Goal: Information Seeking & Learning: Learn about a topic

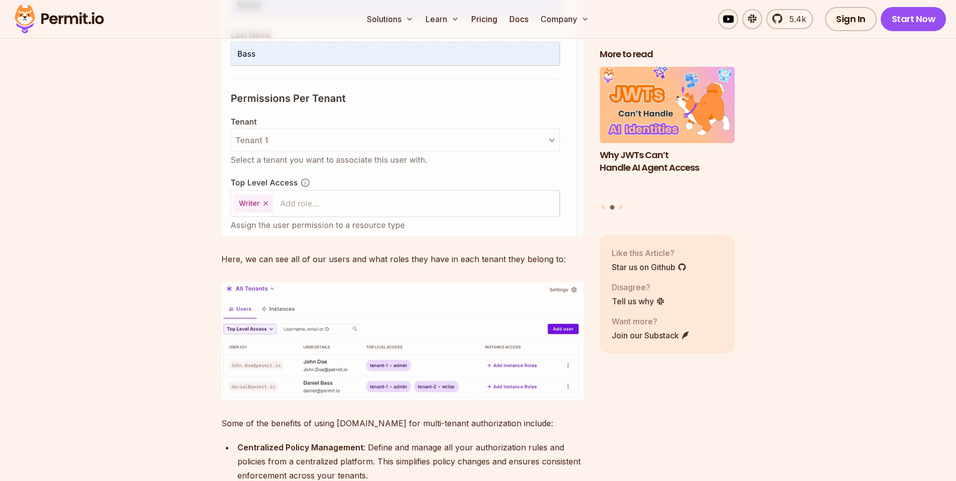
scroll to position [6669, 0]
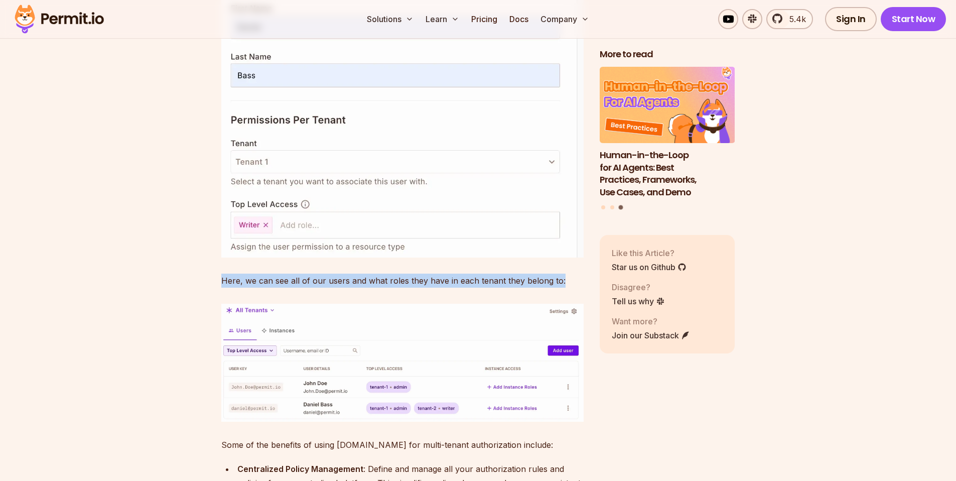
drag, startPoint x: 209, startPoint y: 303, endPoint x: 568, endPoint y: 303, distance: 359.5
click at [566, 288] on p "Here, we can see all of our users and what roles they have in each tenant they …" at bounding box center [402, 281] width 363 height 14
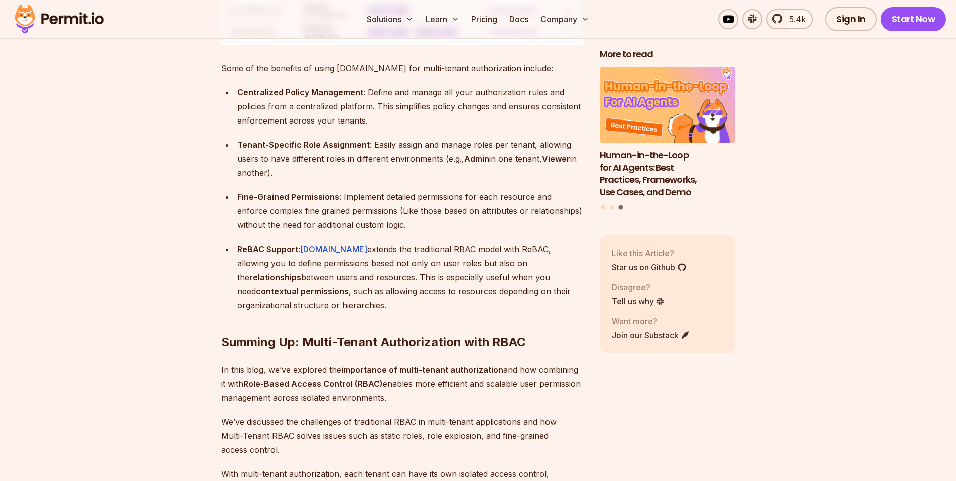
scroll to position [7006, 0]
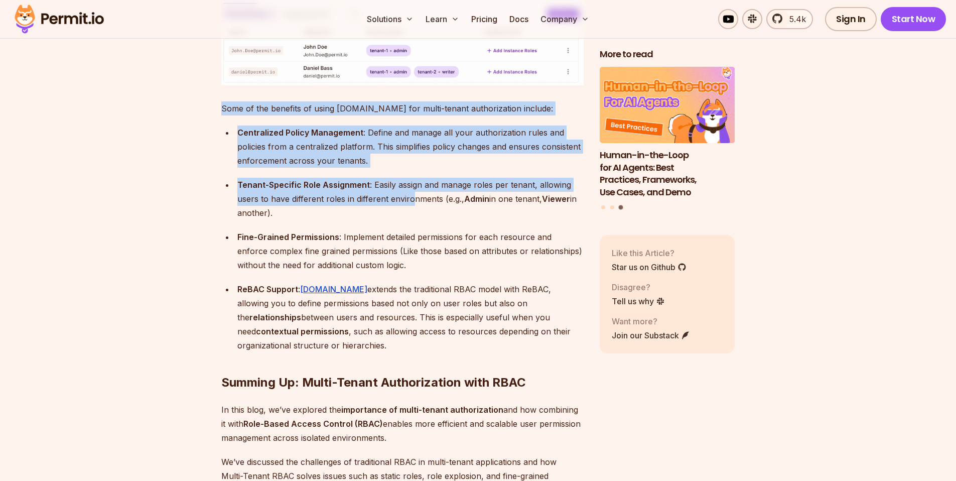
drag, startPoint x: 214, startPoint y: 130, endPoint x: 411, endPoint y: 222, distance: 217.2
click at [410, 220] on div "Tenant-Specific Role Assignment : Easily assign and manage roles per tenant, al…" at bounding box center [410, 199] width 346 height 42
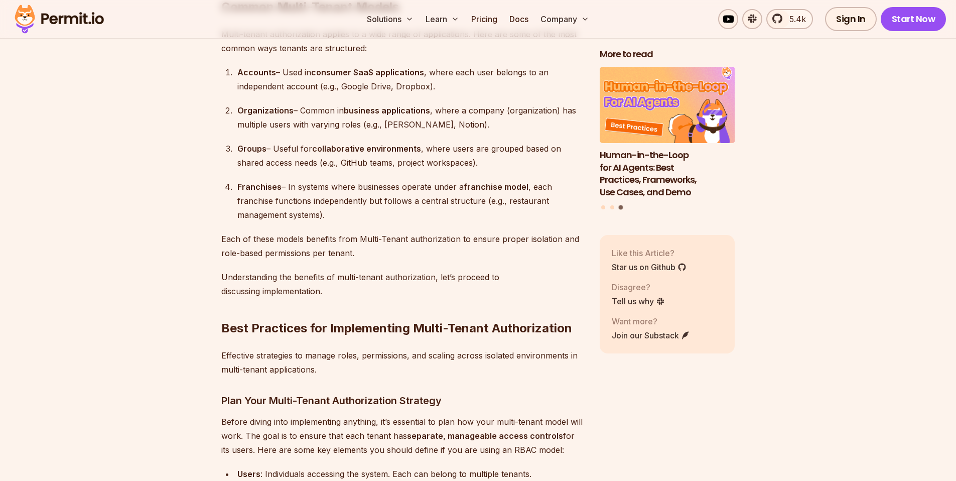
scroll to position [2233, 0]
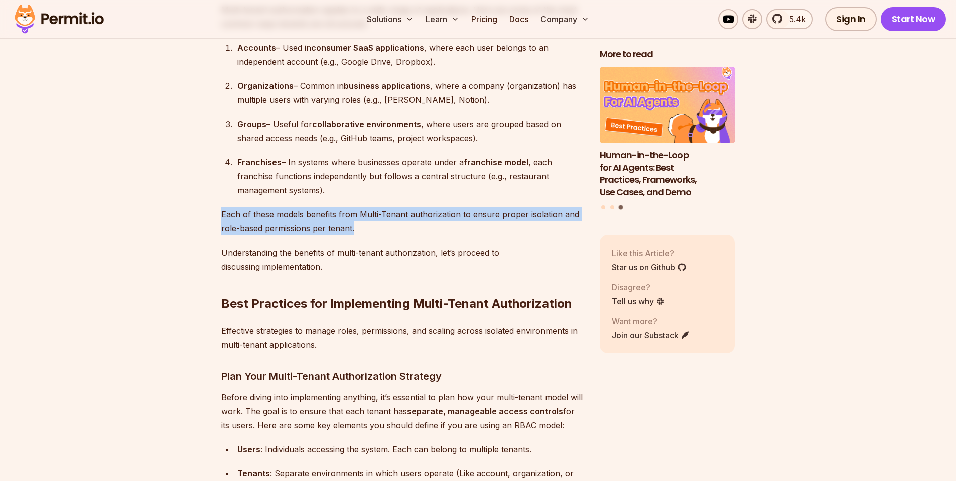
drag, startPoint x: 374, startPoint y: 226, endPoint x: 184, endPoint y: 216, distance: 190.0
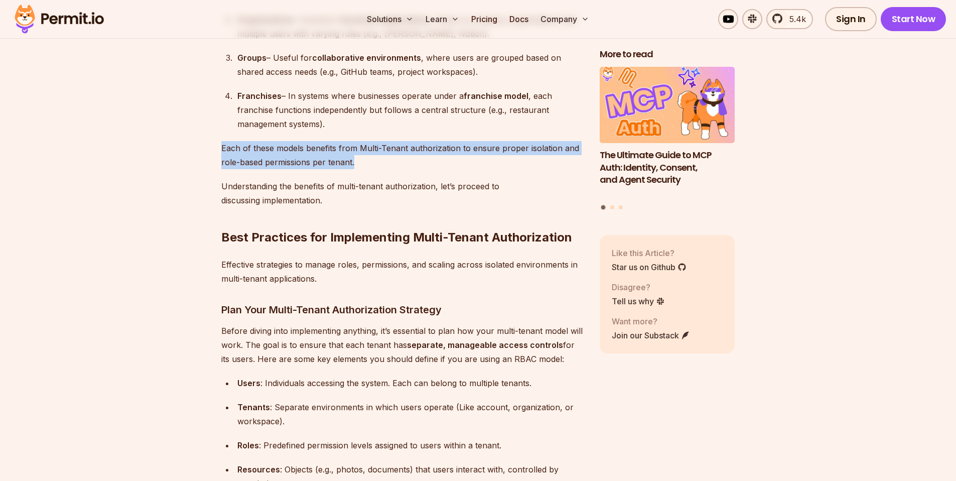
scroll to position [2397, 0]
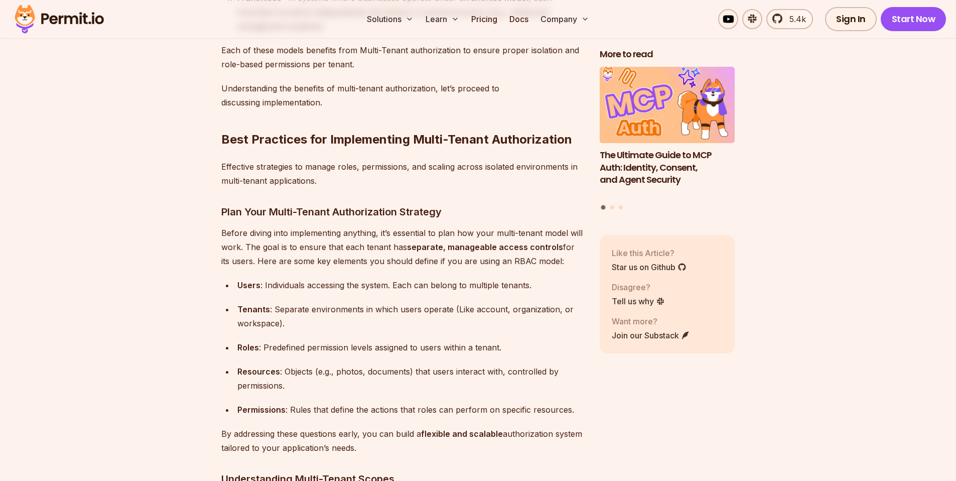
click at [241, 251] on p "Before diving into implementing anything, it’s essential to plan how your multi…" at bounding box center [402, 247] width 363 height 42
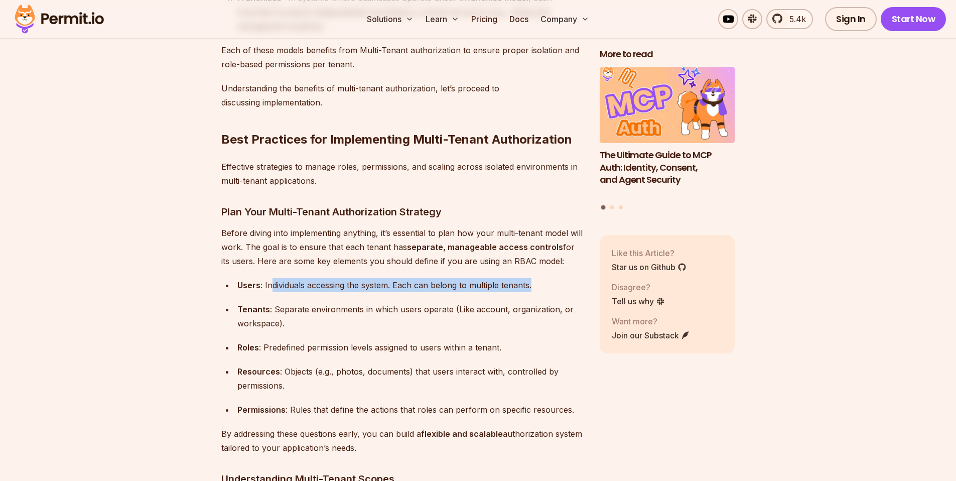
drag, startPoint x: 270, startPoint y: 283, endPoint x: 538, endPoint y: 284, distance: 267.6
click at [538, 284] on div "Users : Individuals accessing the system. Each can belong to multiple tenants." at bounding box center [410, 285] width 346 height 14
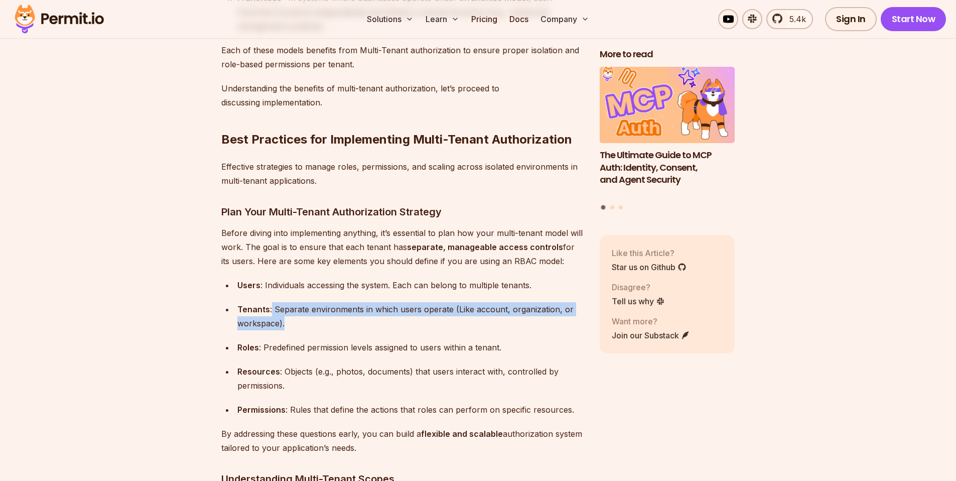
drag, startPoint x: 271, startPoint y: 304, endPoint x: 350, endPoint y: 335, distance: 85.5
click at [351, 335] on ul "Users : Individuals accessing the system. Each can belong to multiple tenants. …" at bounding box center [402, 347] width 363 height 139
click at [350, 335] on ul "Users : Individuals accessing the system. Each can belong to multiple tenants. …" at bounding box center [402, 347] width 363 height 139
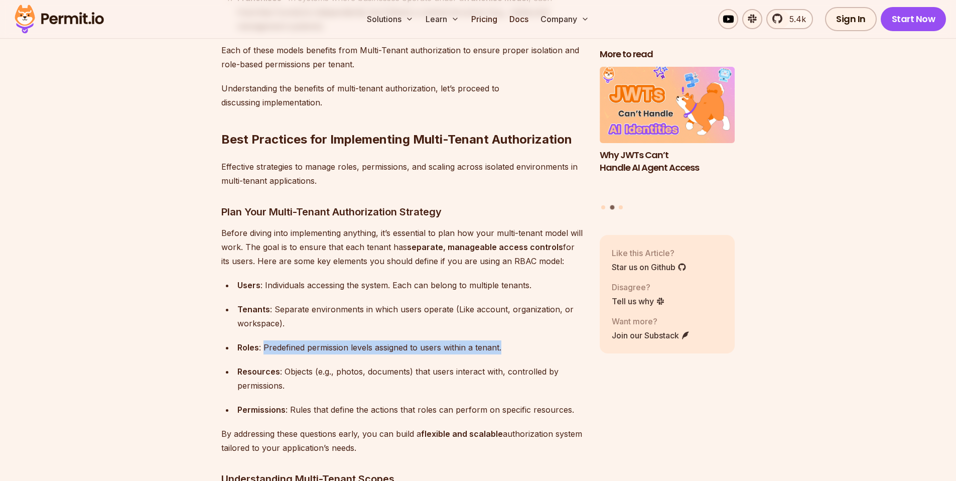
drag, startPoint x: 264, startPoint y: 343, endPoint x: 549, endPoint y: 346, distance: 285.2
click at [549, 346] on div "Roles : Predefined permission levels assigned to users within a tenant." at bounding box center [410, 347] width 346 height 14
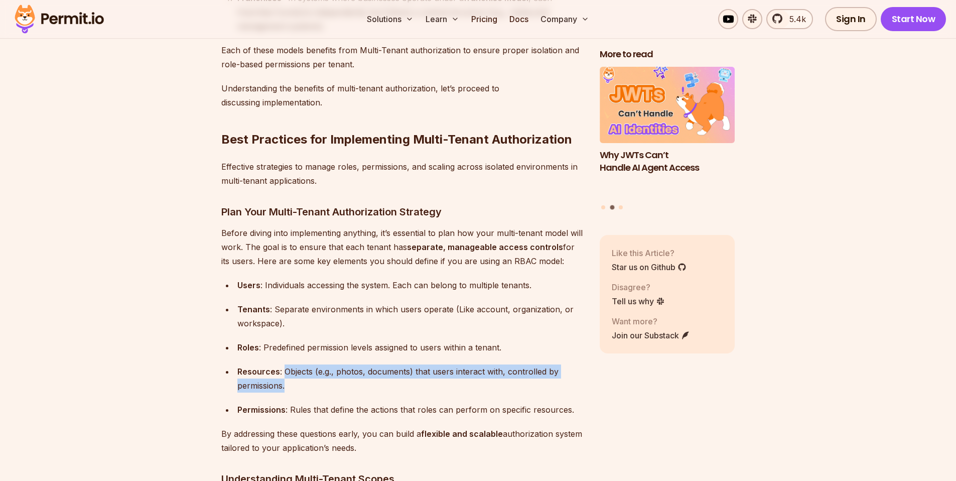
drag, startPoint x: 284, startPoint y: 369, endPoint x: 360, endPoint y: 386, distance: 77.8
click at [360, 386] on div "Resources : Objects (e.g., photos, documents) that users interact with, control…" at bounding box center [410, 379] width 346 height 28
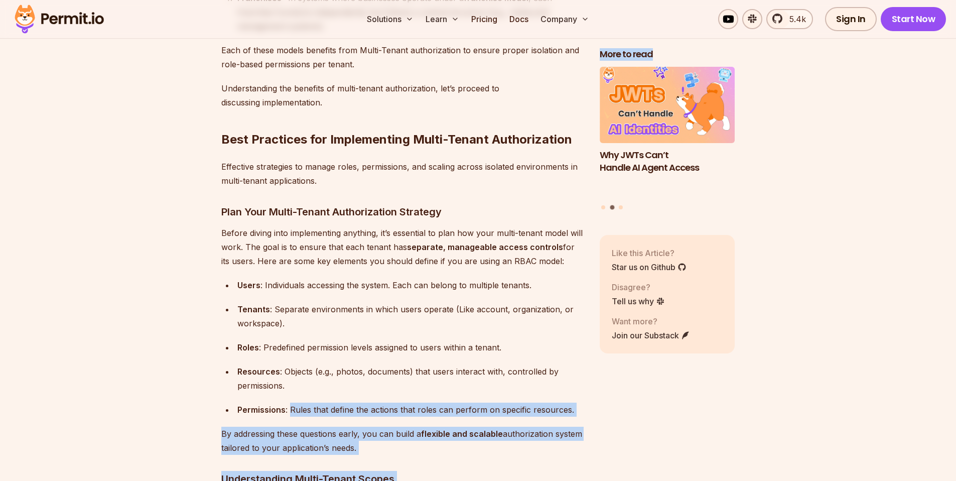
drag, startPoint x: 289, startPoint y: 403, endPoint x: 602, endPoint y: 405, distance: 312.8
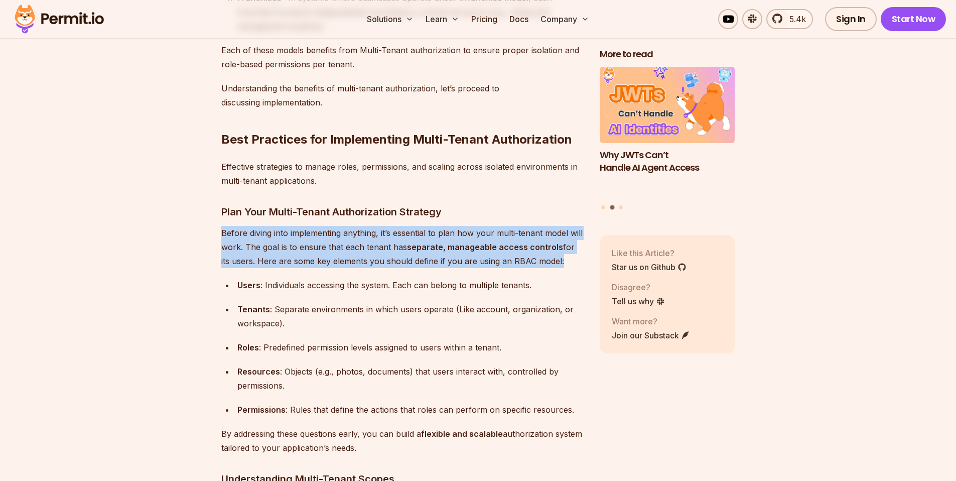
drag, startPoint x: 216, startPoint y: 228, endPoint x: 527, endPoint y: 264, distance: 312.8
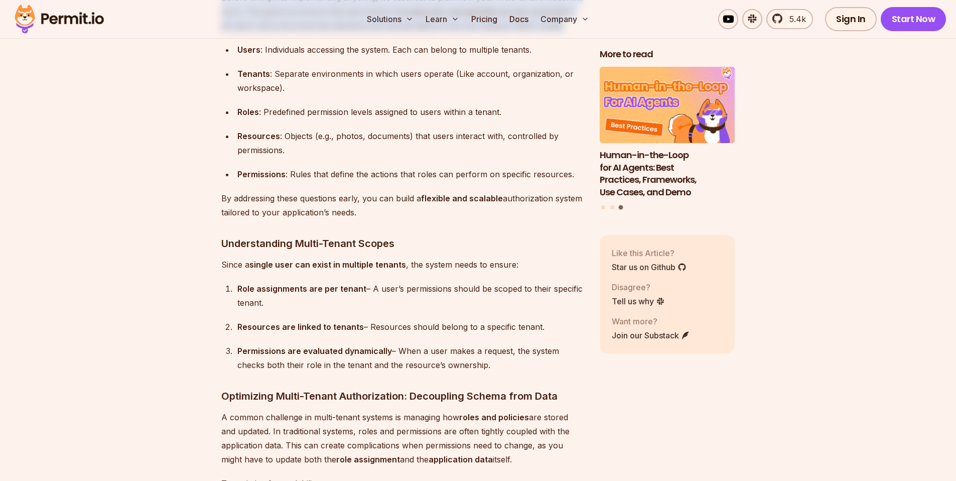
scroll to position [2651, 0]
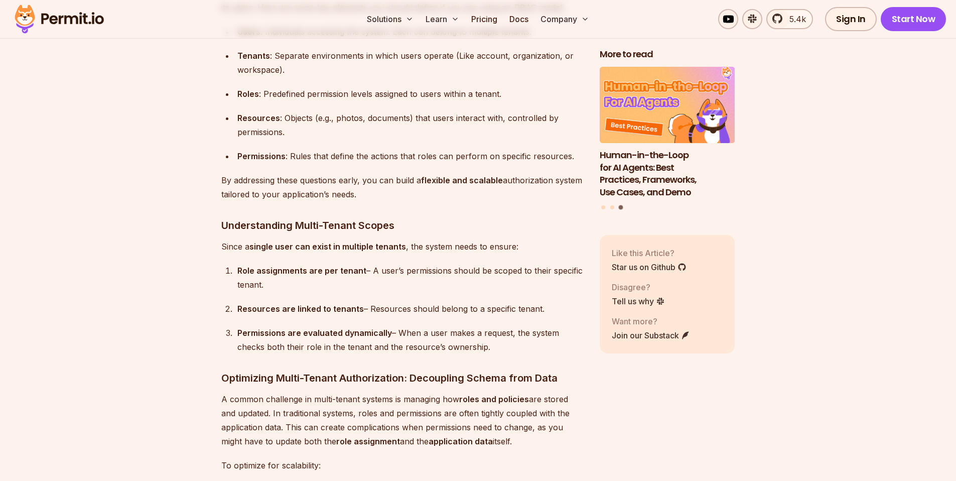
click at [368, 311] on div "Resources are linked to tenants – Resources should belong to a specific tenant." at bounding box center [410, 309] width 346 height 14
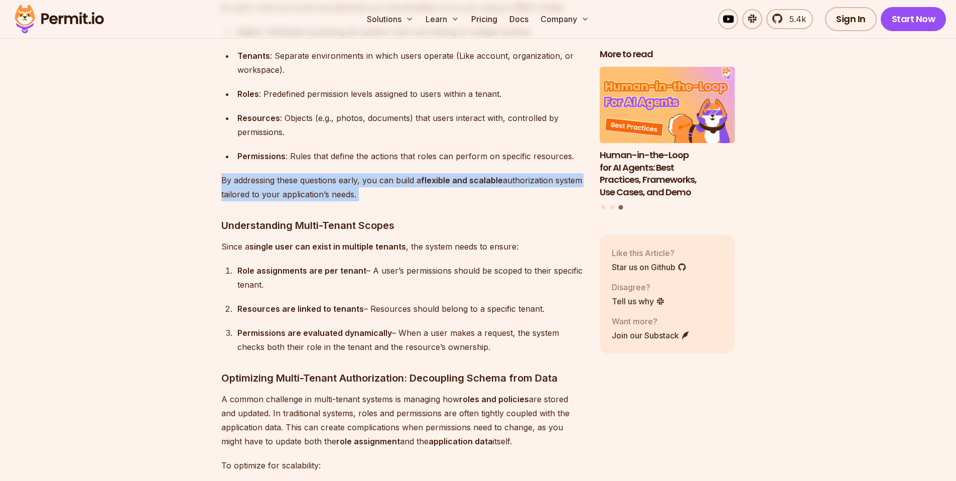
drag, startPoint x: 283, startPoint y: 177, endPoint x: 412, endPoint y: 206, distance: 132.3
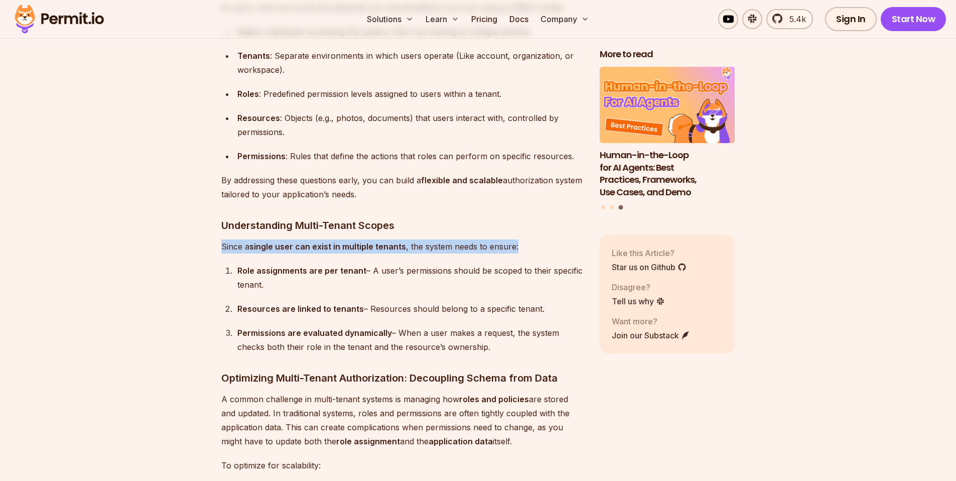
drag, startPoint x: 220, startPoint y: 244, endPoint x: 518, endPoint y: 243, distance: 298.2
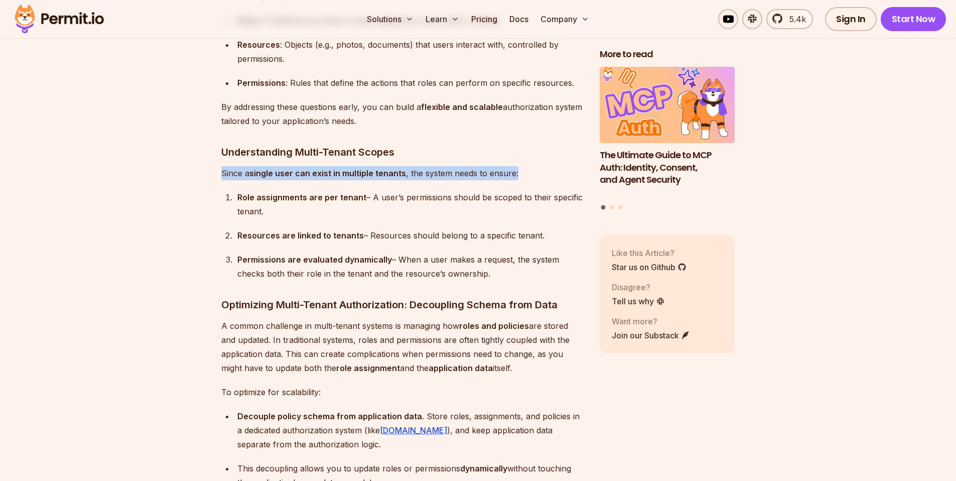
scroll to position [2723, 0]
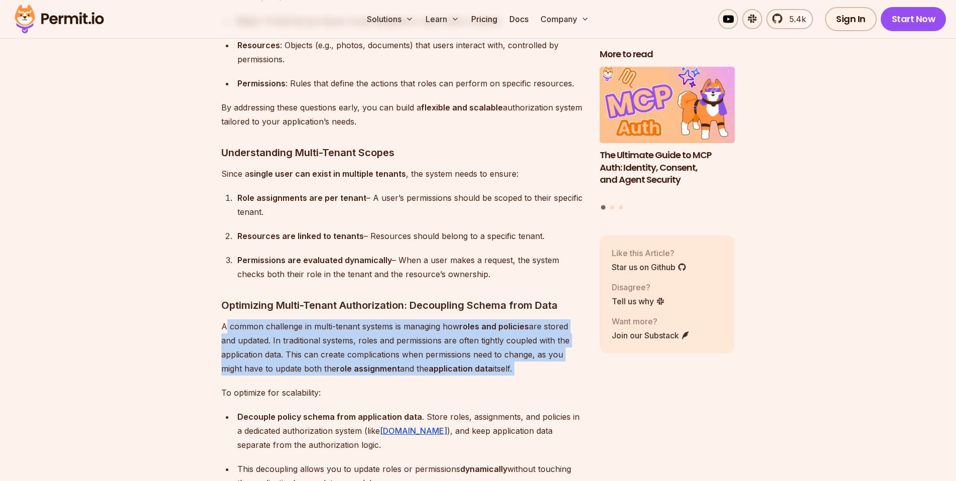
drag, startPoint x: 225, startPoint y: 317, endPoint x: 539, endPoint y: 376, distance: 319.3
drag, startPoint x: 514, startPoint y: 357, endPoint x: 215, endPoint y: 325, distance: 300.9
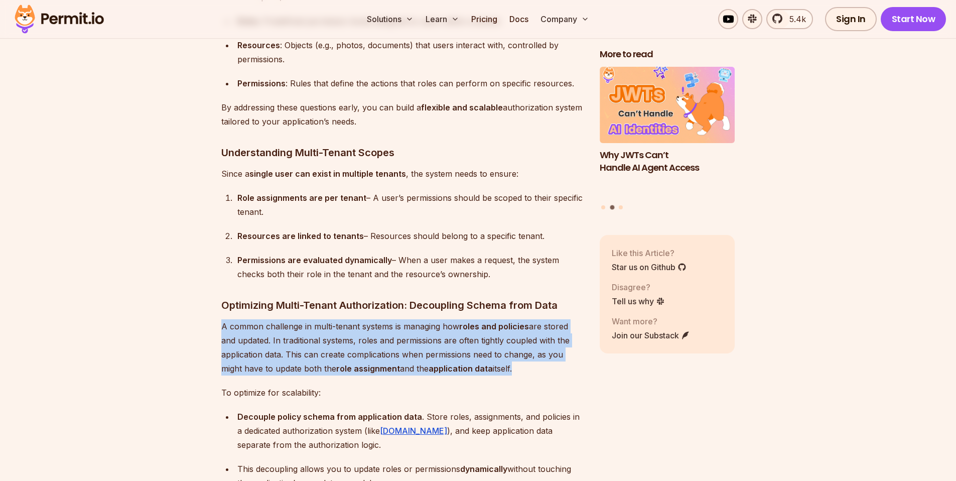
drag, startPoint x: 218, startPoint y: 322, endPoint x: 532, endPoint y: 364, distance: 316.1
click at [532, 364] on p "A common challenge in multi-tenant systems is managing how roles and policies a…" at bounding box center [402, 347] width 363 height 56
drag, startPoint x: 532, startPoint y: 364, endPoint x: 208, endPoint y: 326, distance: 325.6
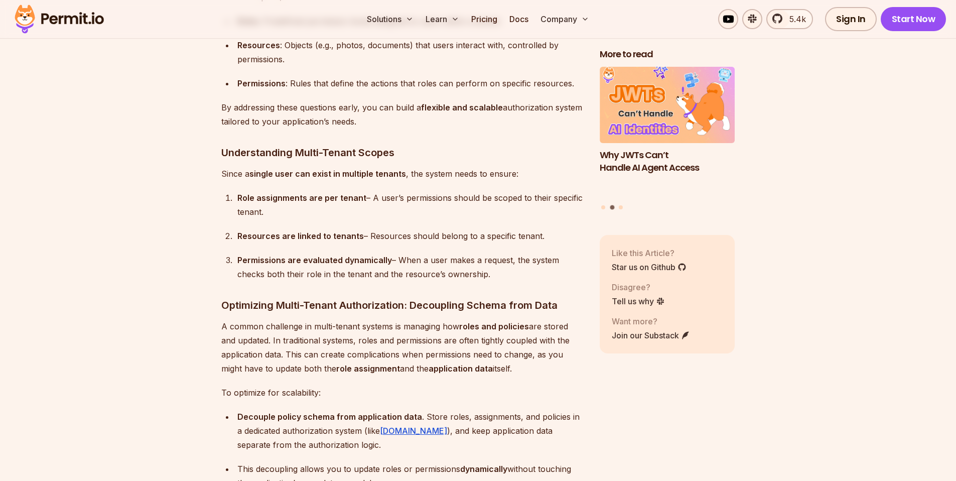
click at [342, 327] on p "A common challenge in multi-tenant systems is managing how roles and policies a…" at bounding box center [402, 347] width 363 height 56
drag, startPoint x: 272, startPoint y: 331, endPoint x: 523, endPoint y: 369, distance: 254.4
click at [523, 369] on p "A common challenge in multi-tenant systems is managing how roles and policies a…" at bounding box center [402, 347] width 363 height 56
drag, startPoint x: 527, startPoint y: 361, endPoint x: 272, endPoint y: 336, distance: 256.8
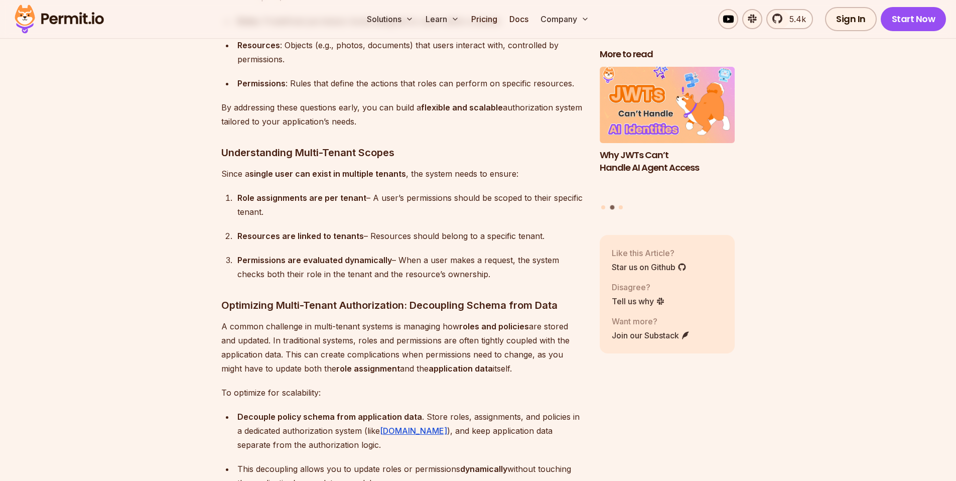
click at [272, 336] on p "A common challenge in multi-tenant systems is managing how roles and policies a…" at bounding box center [402, 347] width 363 height 56
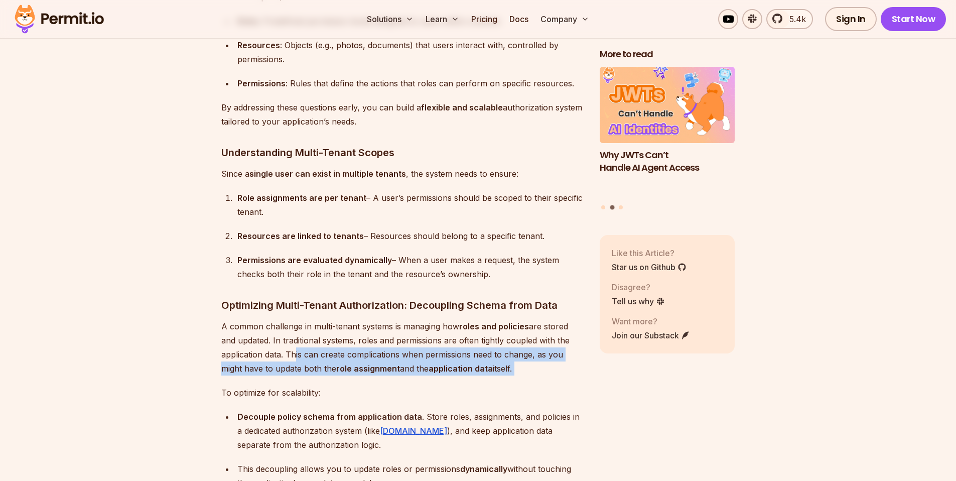
drag, startPoint x: 290, startPoint y: 350, endPoint x: 539, endPoint y: 371, distance: 250.4
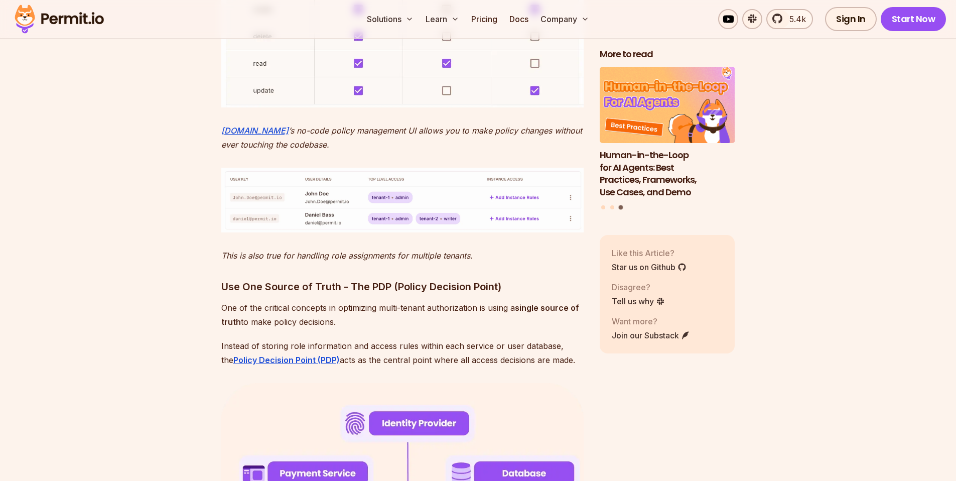
scroll to position [3383, 0]
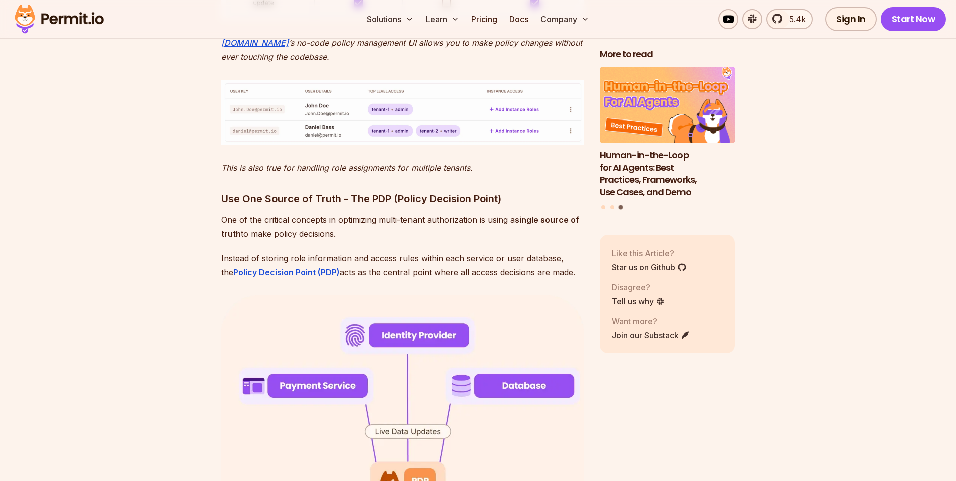
drag, startPoint x: 231, startPoint y: 206, endPoint x: 370, endPoint y: 232, distance: 141.5
click at [370, 232] on p "One of the critical concepts in optimizing multi-tenant authorization is using …" at bounding box center [402, 227] width 363 height 28
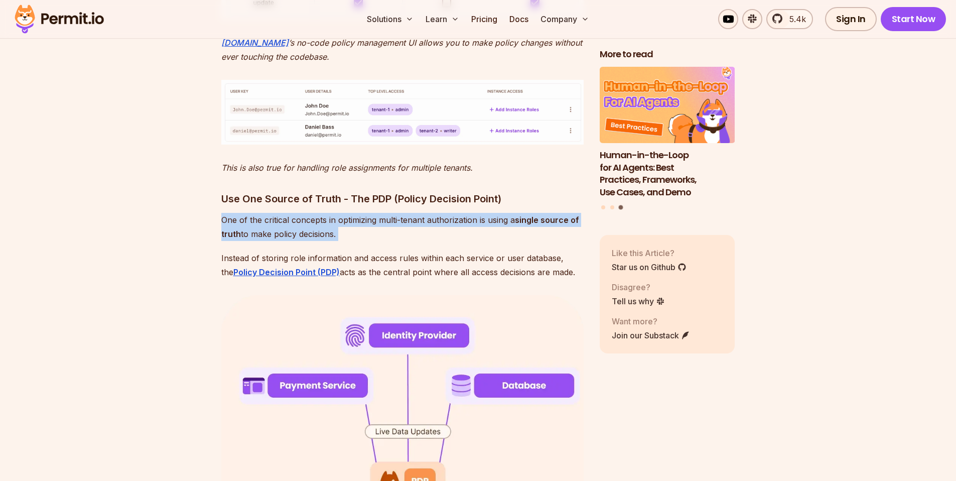
drag, startPoint x: 370, startPoint y: 232, endPoint x: 211, endPoint y: 211, distance: 160.6
click at [373, 332] on img at bounding box center [402, 461] width 363 height 333
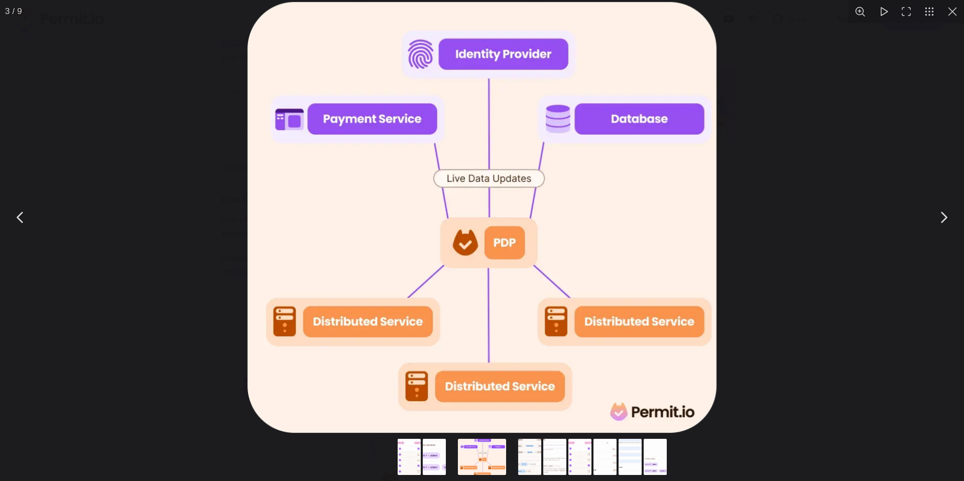
click at [183, 329] on div "You can close this modal content with the ESC key" at bounding box center [482, 217] width 964 height 435
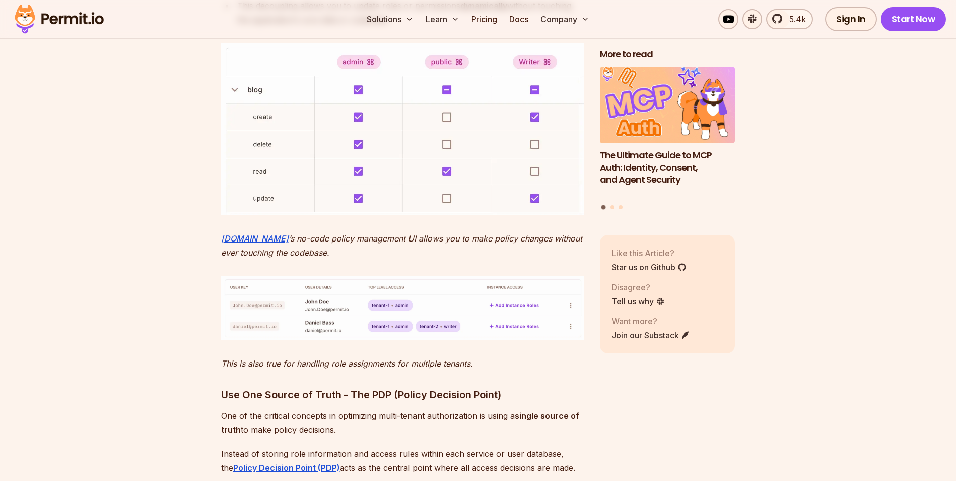
scroll to position [3277, 0]
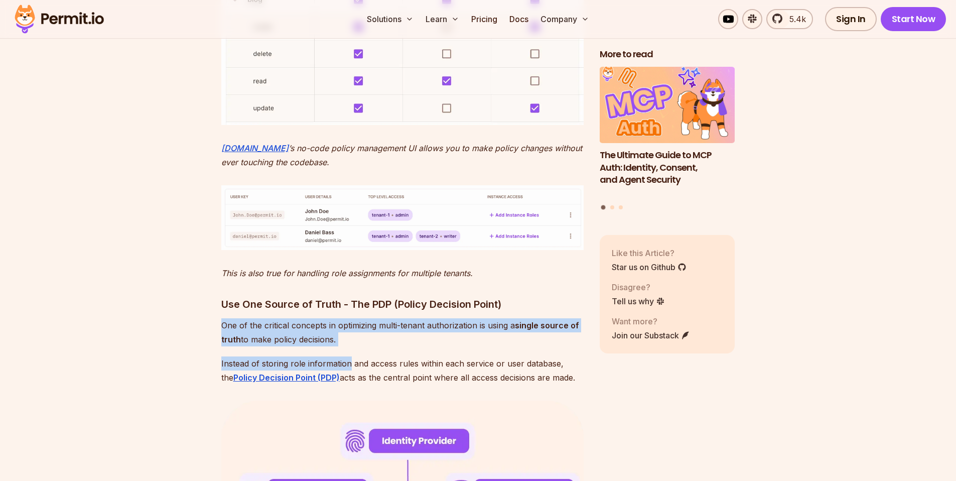
drag, startPoint x: 225, startPoint y: 324, endPoint x: 353, endPoint y: 358, distance: 132.5
click at [353, 358] on p "Instead of storing role information and access rules within each service or use…" at bounding box center [402, 370] width 363 height 28
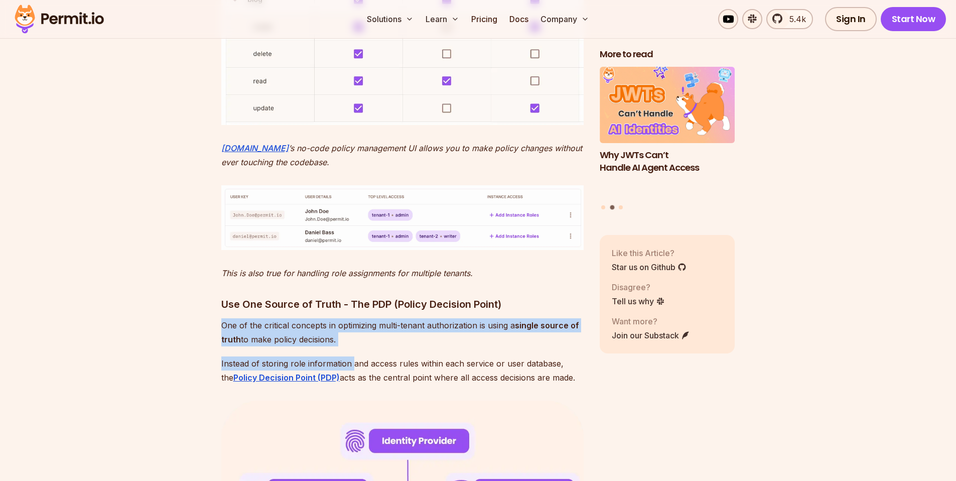
drag, startPoint x: 219, startPoint y: 359, endPoint x: 569, endPoint y: 377, distance: 350.9
click at [569, 377] on p "Instead of storing role information and access rules within each service or use…" at bounding box center [402, 370] width 363 height 28
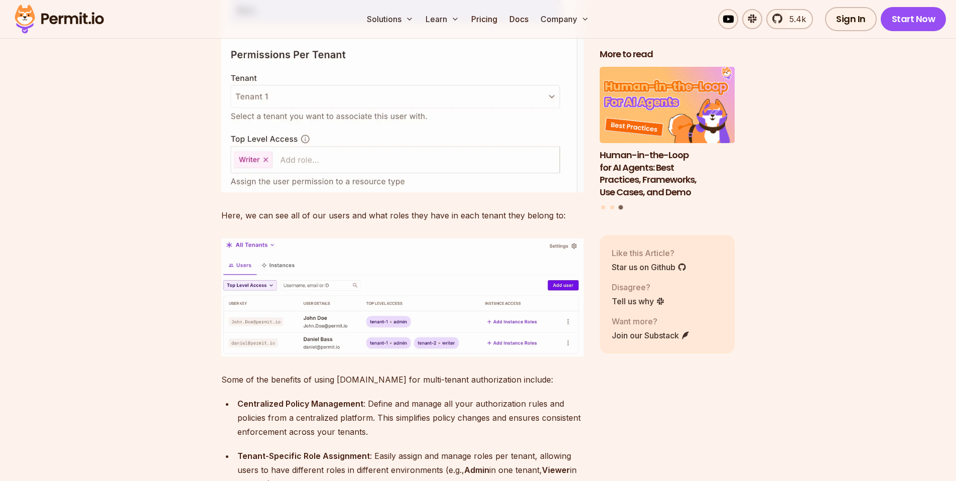
scroll to position [6736, 0]
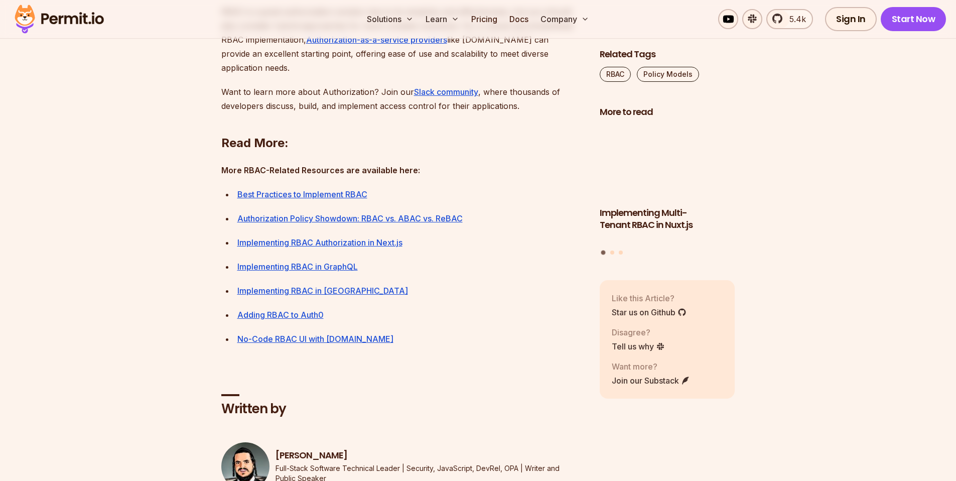
scroll to position [3721, 0]
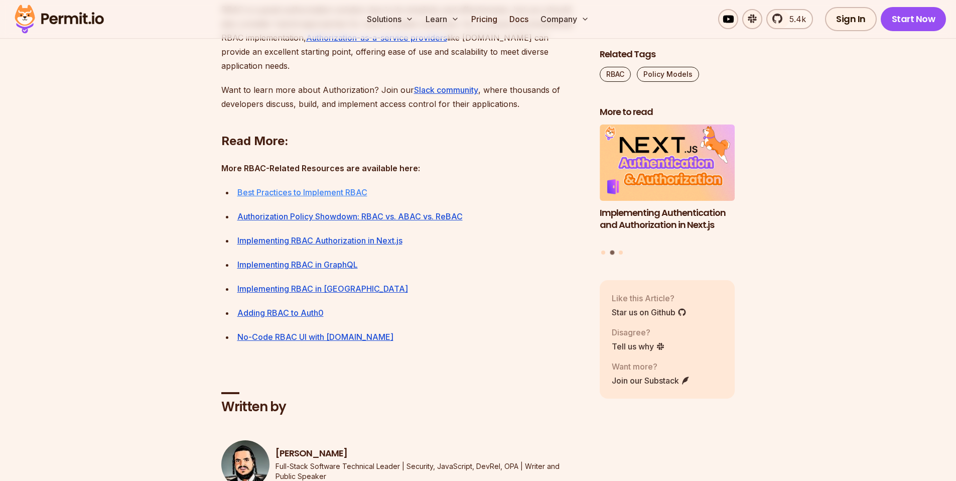
click at [325, 197] on link "Best Practices to Implement RBAC" at bounding box center [302, 192] width 130 height 10
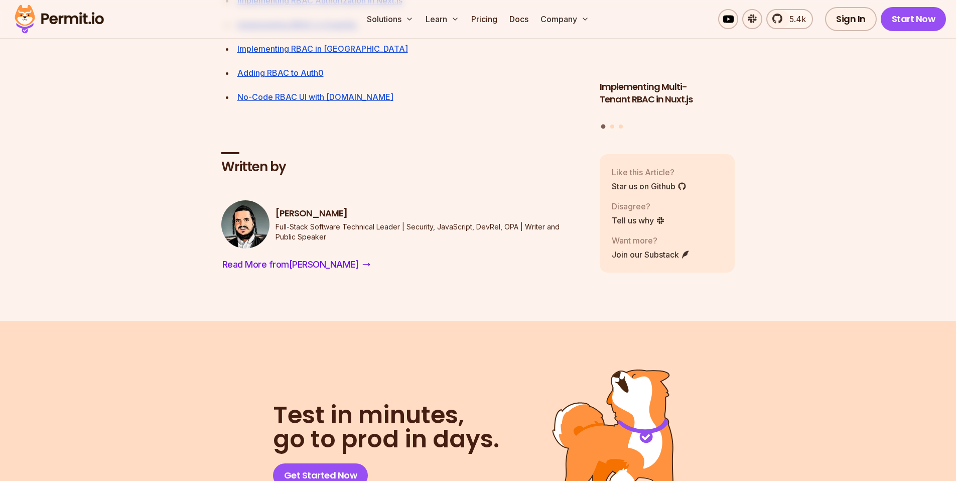
scroll to position [3621, 0]
